Goal: Task Accomplishment & Management: Manage account settings

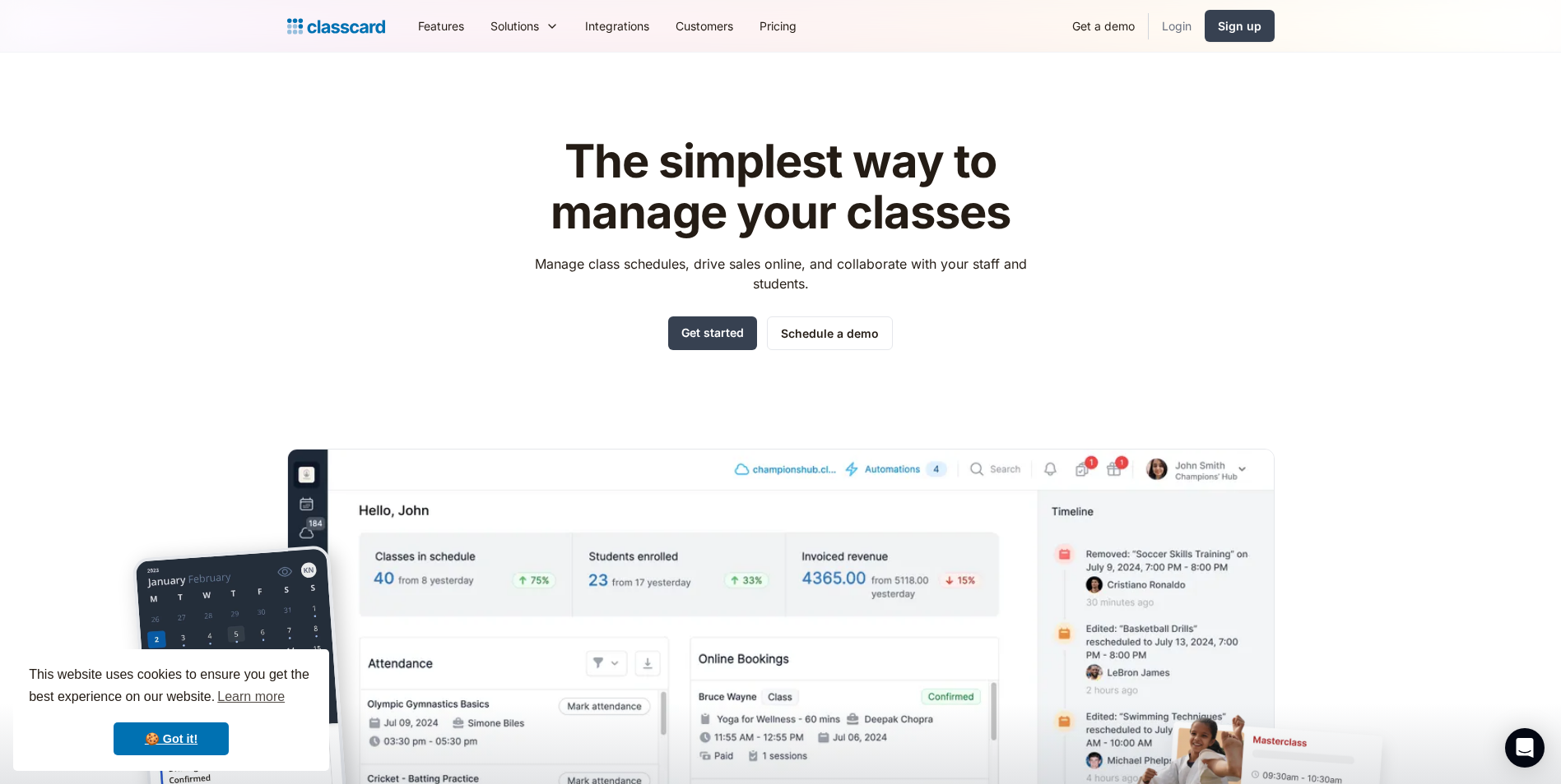
click at [1168, 16] on link "Login" at bounding box center [1177, 25] width 56 height 37
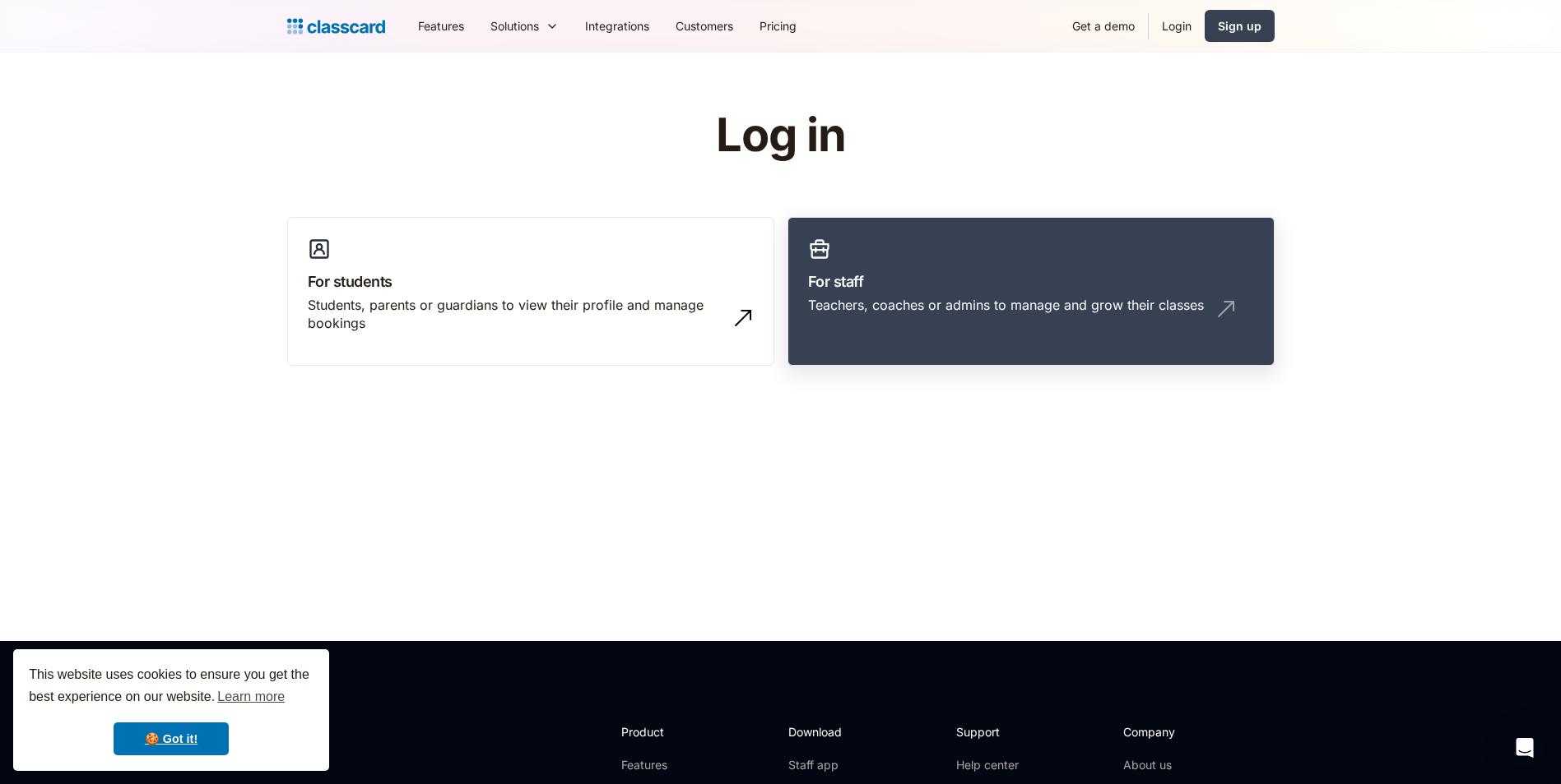
click at [934, 282] on h3 "For staff" at bounding box center [1031, 282] width 446 height 22
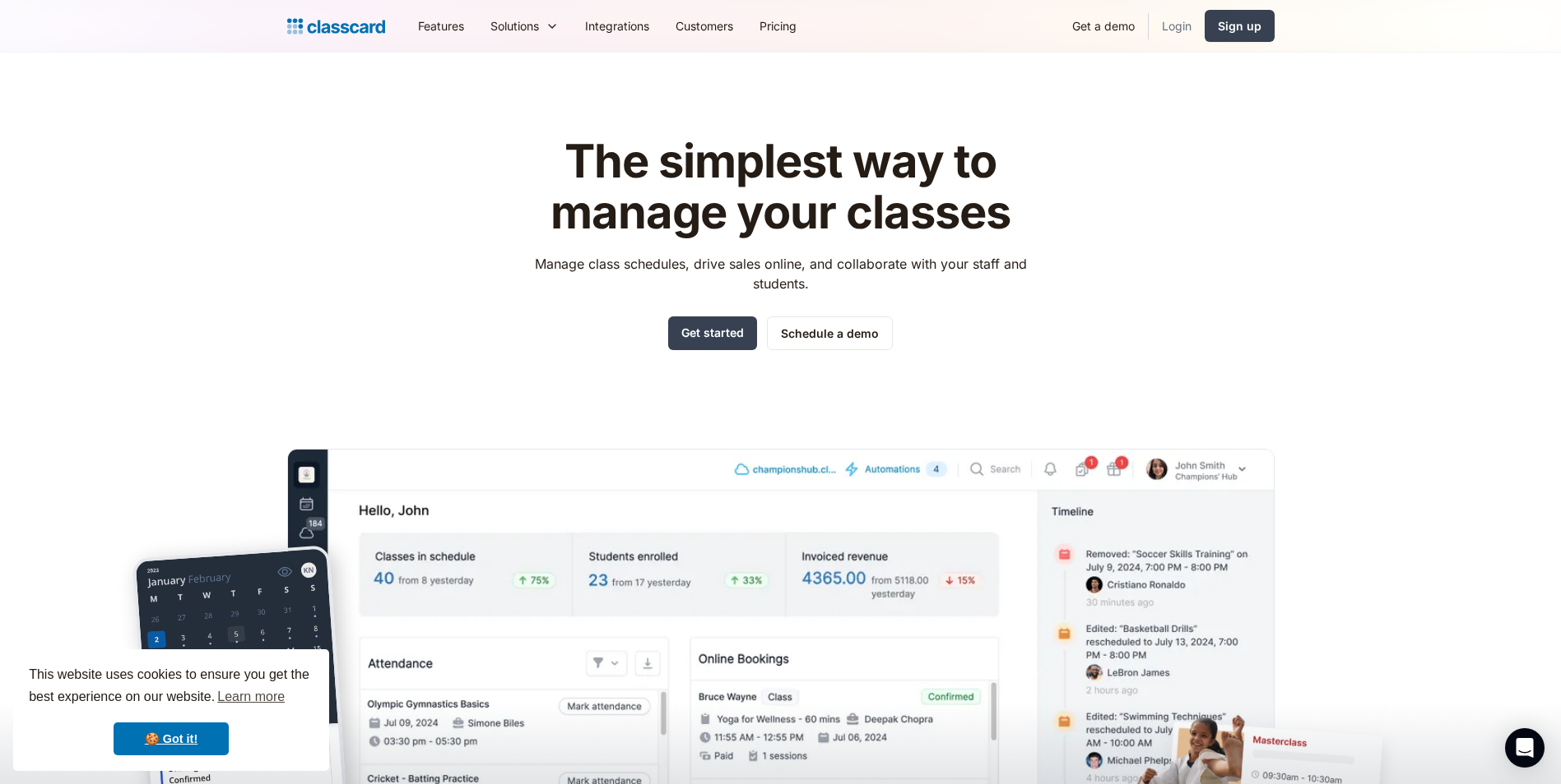
click at [1169, 12] on link "Login" at bounding box center [1177, 25] width 56 height 37
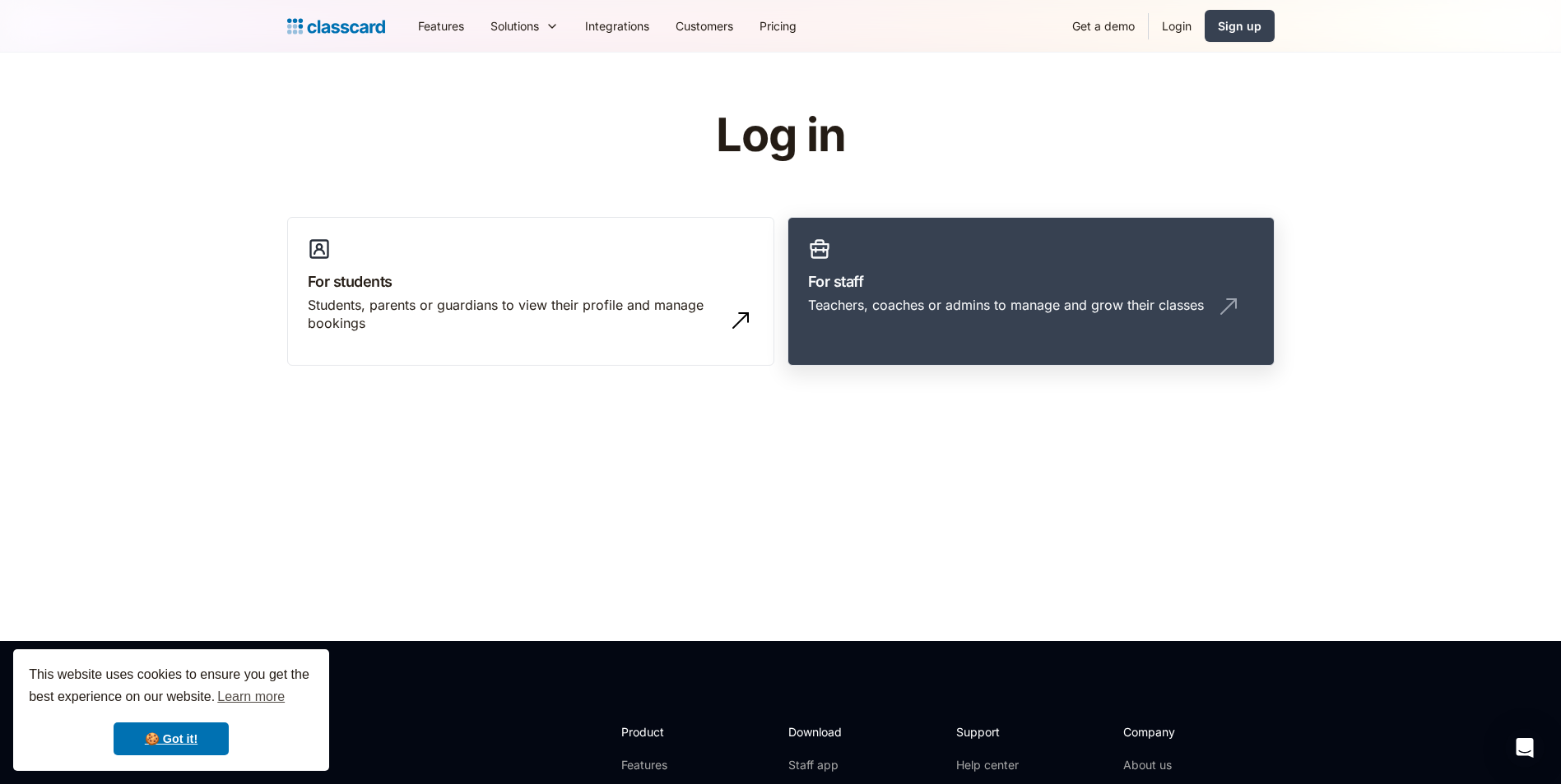
click at [903, 277] on h3 "For staff" at bounding box center [1031, 282] width 446 height 22
